Goal: Check status: Check status

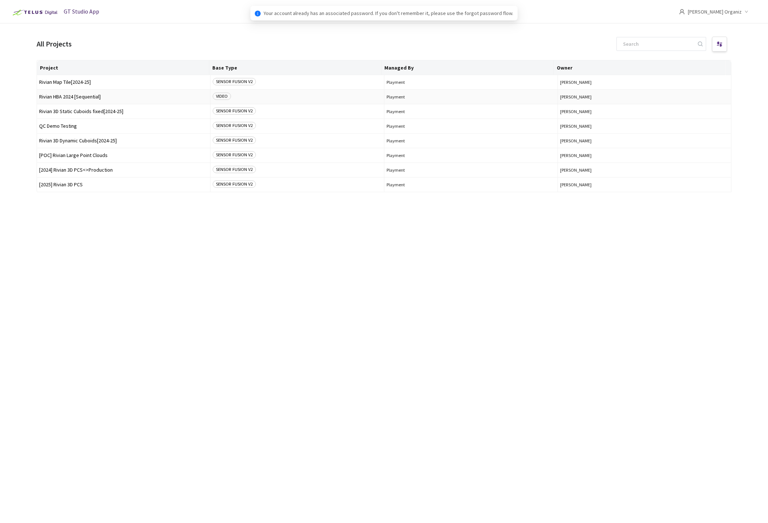
click at [97, 94] on span "Rivian HBA 2024 [Sequential]" at bounding box center [123, 96] width 169 height 5
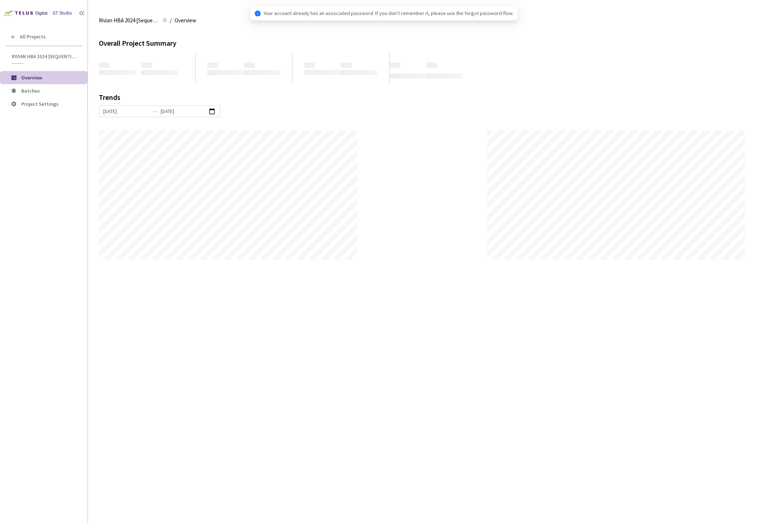
scroll to position [523, 768]
click at [26, 91] on span "Batches" at bounding box center [30, 91] width 19 height 7
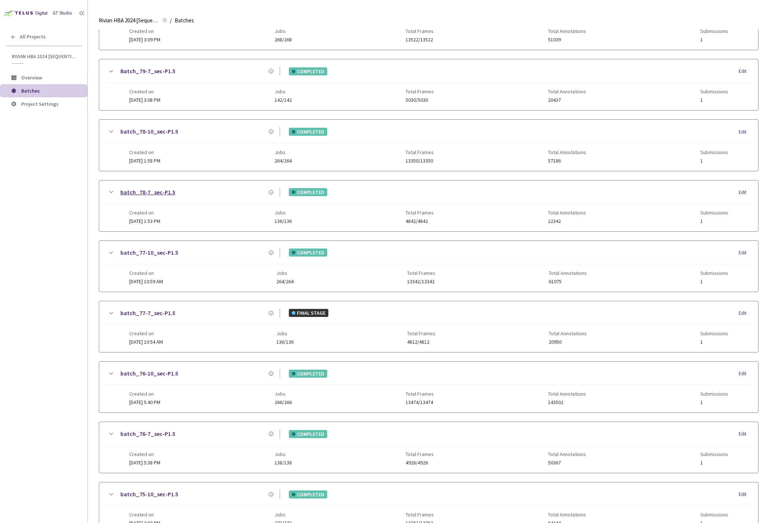
scroll to position [275, 0]
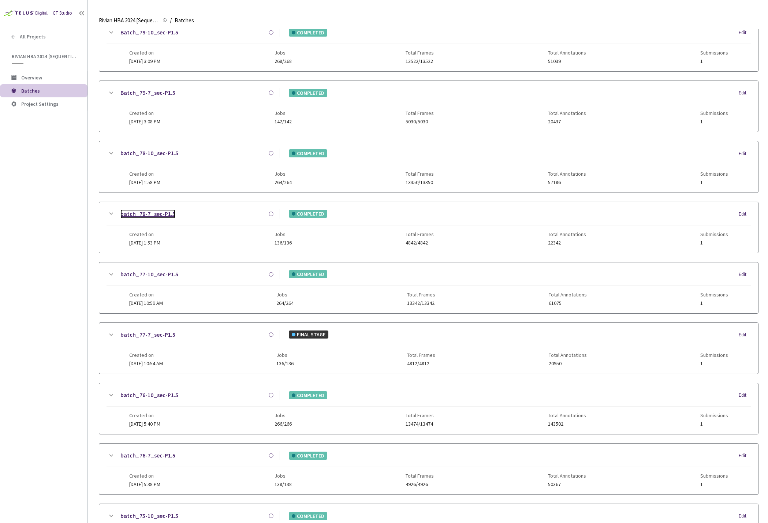
click at [153, 213] on link "batch_78-7_sec-P1.5" at bounding box center [147, 213] width 55 height 9
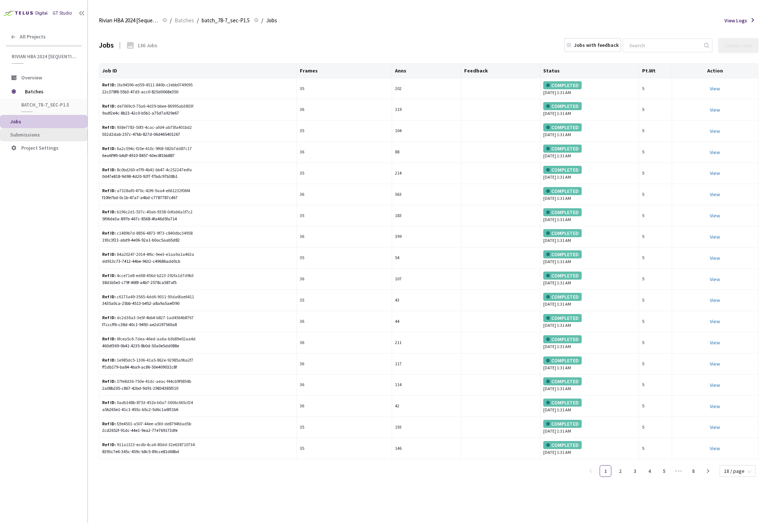
click at [35, 139] on li "Submissions" at bounding box center [44, 134] width 88 height 13
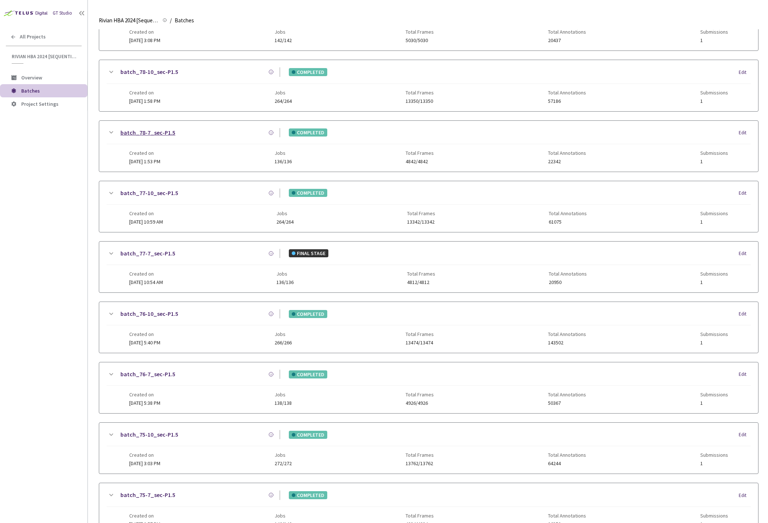
scroll to position [348, 0]
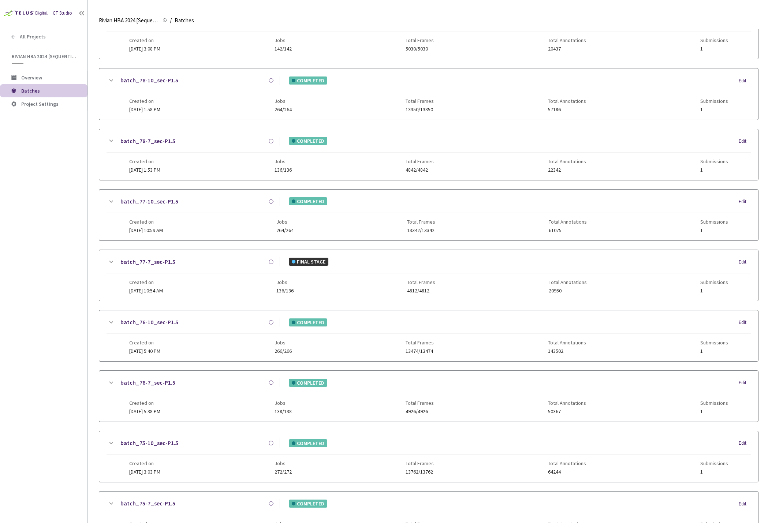
click at [264, 65] on div "batch_81-10_sec-P1.5 ACTIVE Edit Created on [DATE] 8:19 AM Jobs 0/270 Total Fra…" at bounding box center [429, 246] width 660 height 1080
